Goal: Contribute content

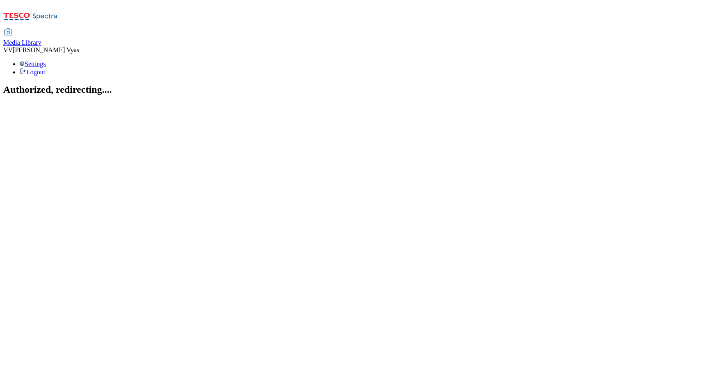
click at [41, 39] on span "Media Library" at bounding box center [22, 42] width 38 height 7
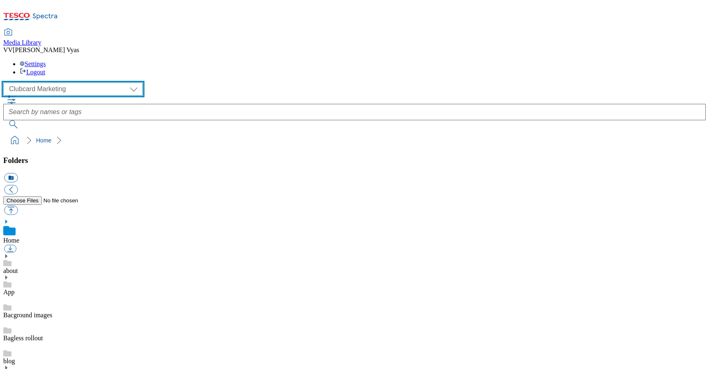
scroll to position [301, 0]
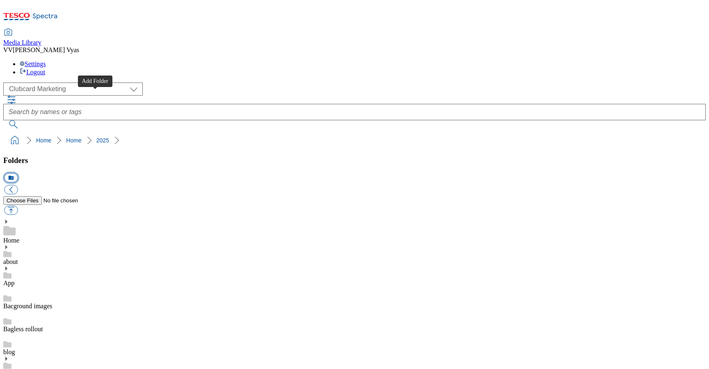
click at [18, 173] on button "icon_new_folder" at bounding box center [11, 177] width 14 height 9
type input "2527"
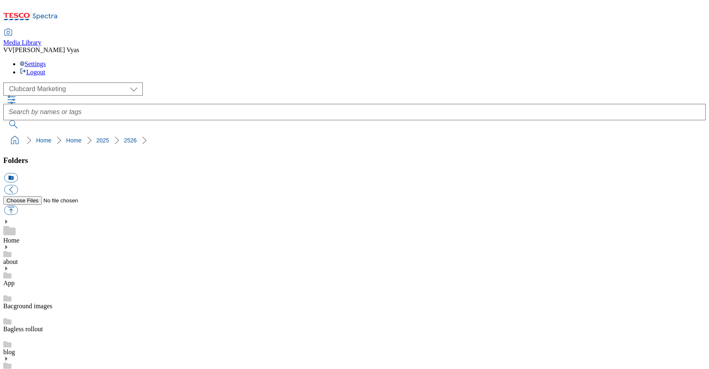
click at [18, 205] on button "button" at bounding box center [11, 209] width 14 height 9
type input "C:\fakepath\2527-WF-433450-CC-Weeklies.jpg"
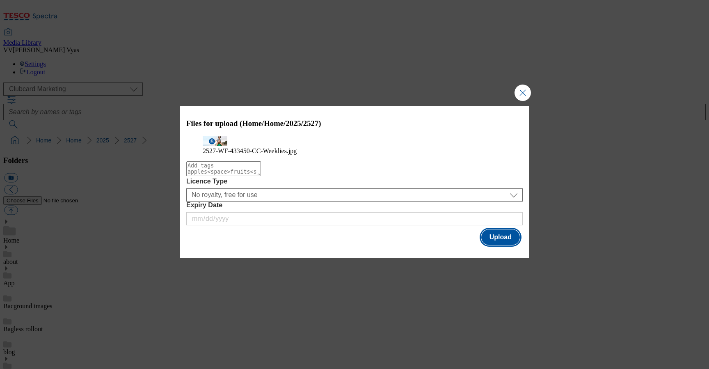
click at [499, 245] on button "Upload" at bounding box center [500, 237] width 39 height 16
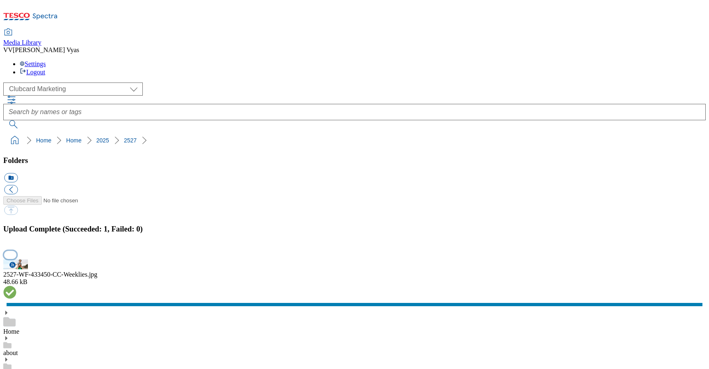
click at [16, 251] on button "button" at bounding box center [10, 255] width 12 height 8
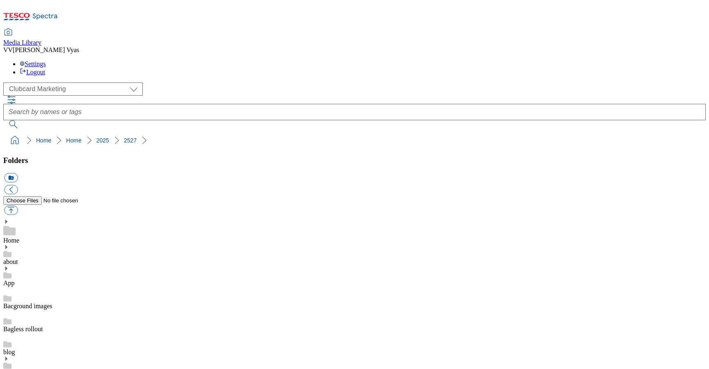
drag, startPoint x: 141, startPoint y: 74, endPoint x: 0, endPoint y: 78, distance: 141.2
click at [3, 132] on nav "Home Home 2025 2527" at bounding box center [354, 140] width 702 height 16
copy ol "Home Home 2025 2527"
